Goal: Navigation & Orientation: Find specific page/section

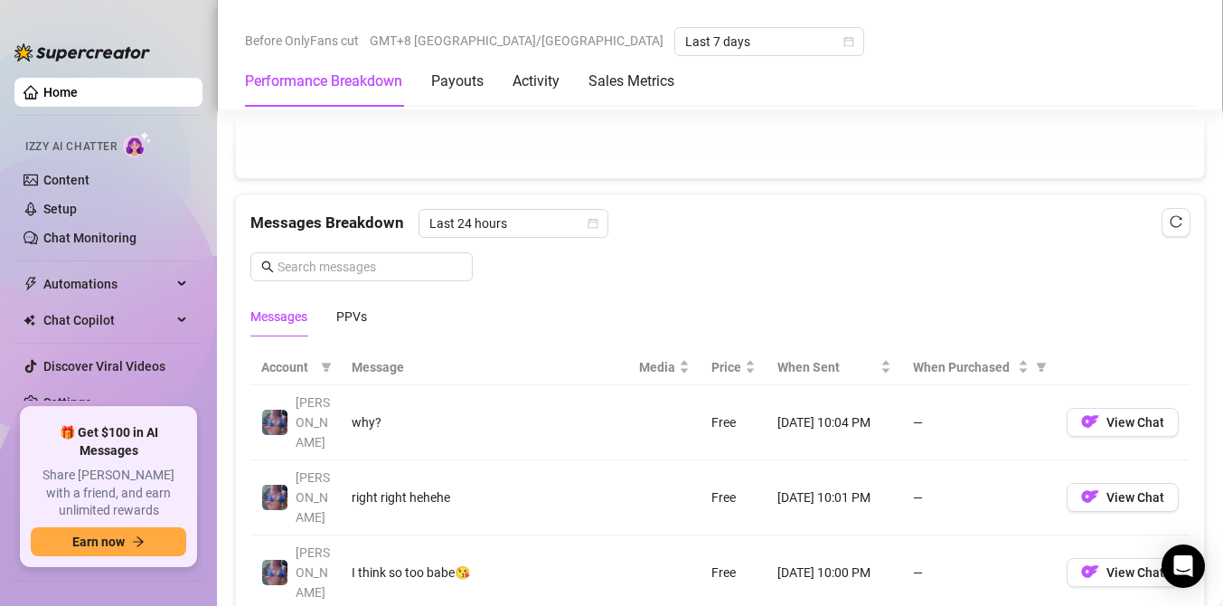
scroll to position [1482, 0]
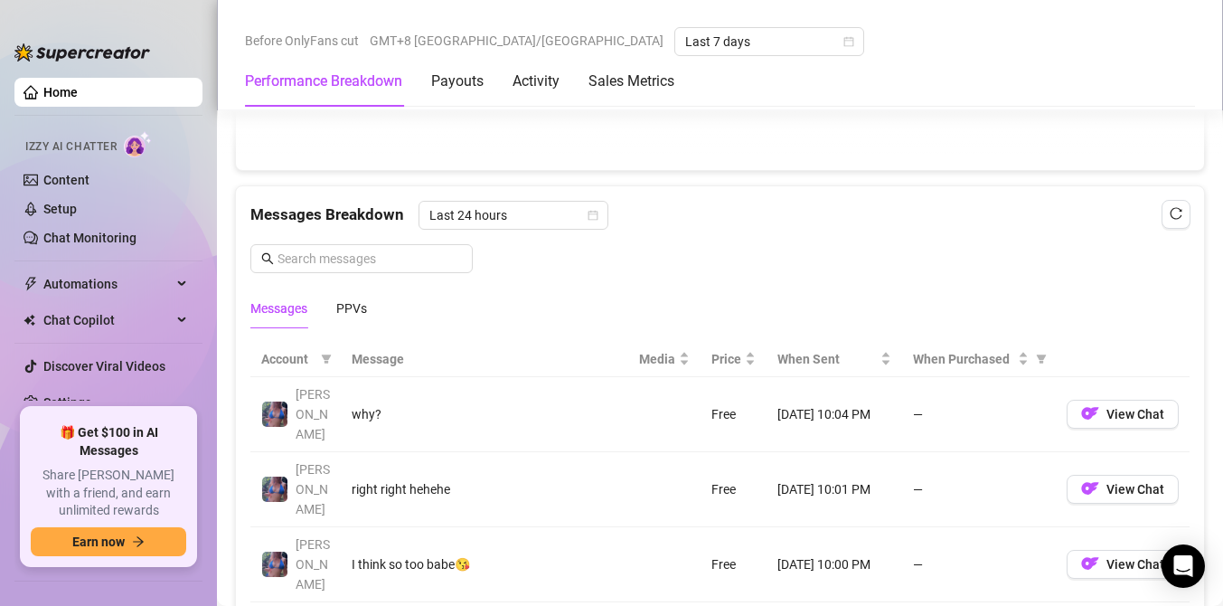
click at [57, 85] on link "Home" at bounding box center [60, 92] width 34 height 14
click at [80, 173] on link "Content" at bounding box center [66, 180] width 46 height 14
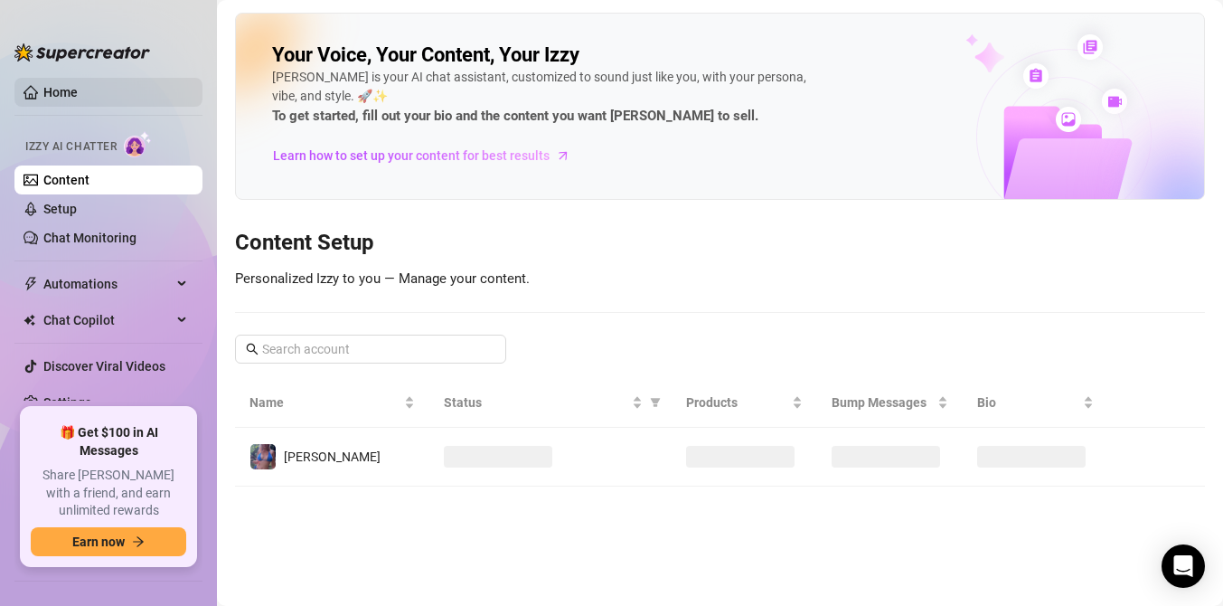
click at [78, 90] on link "Home" at bounding box center [60, 92] width 34 height 14
